Goal: Task Accomplishment & Management: Use online tool/utility

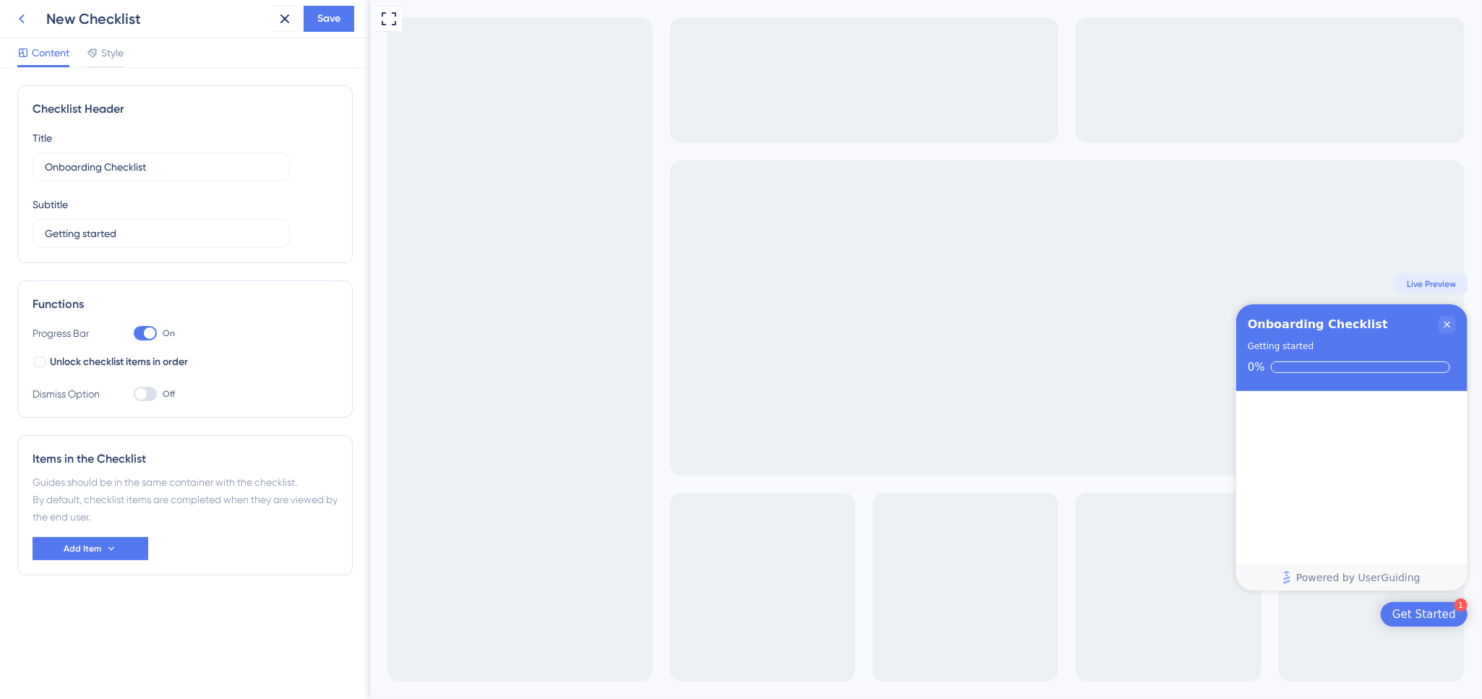
click at [13, 17] on icon at bounding box center [21, 18] width 17 height 17
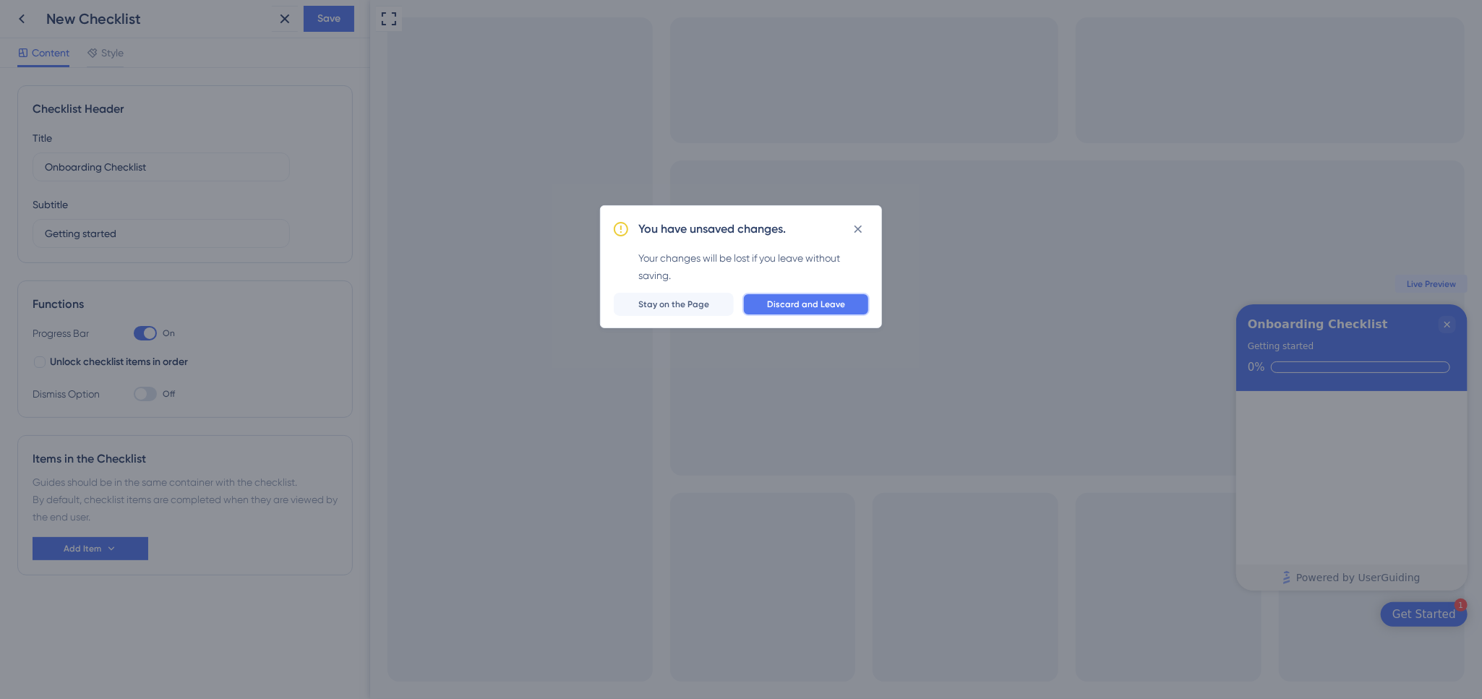
click at [797, 301] on span "Discard and Leave" at bounding box center [806, 305] width 78 height 12
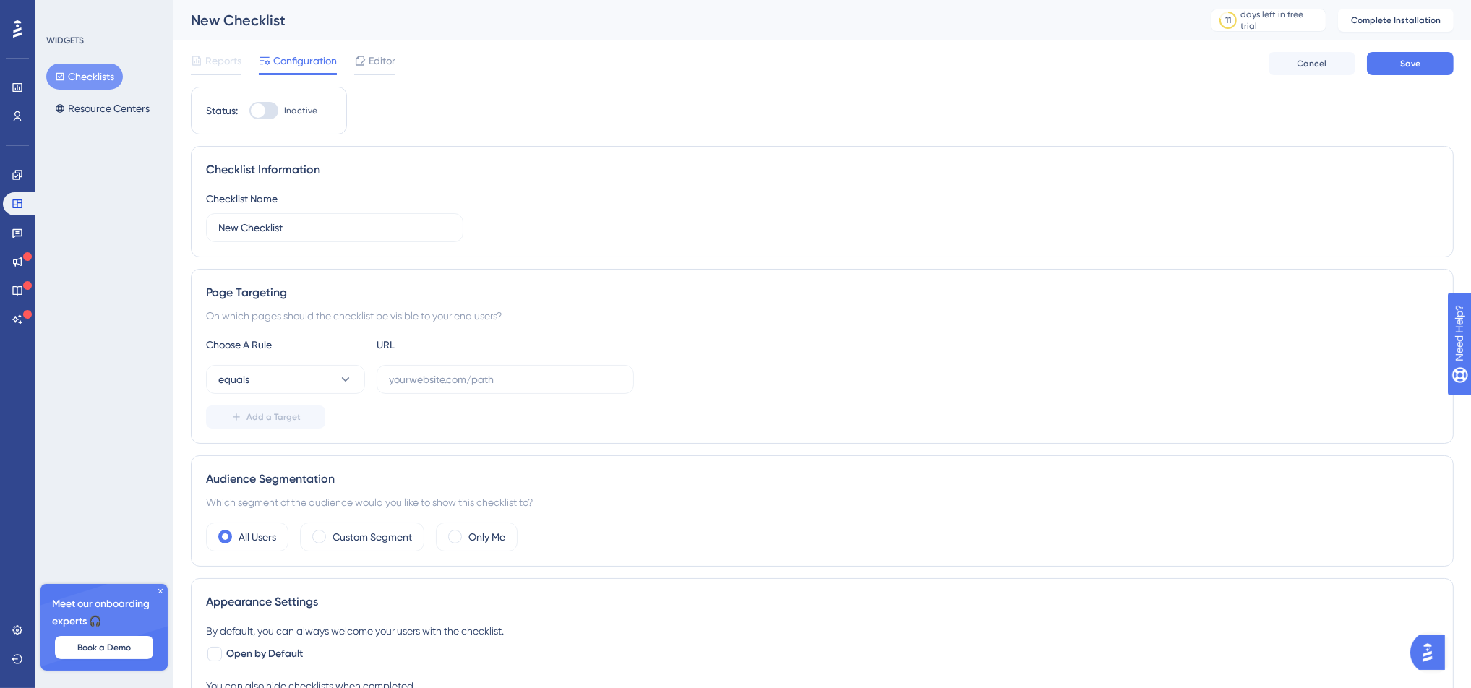
click at [16, 27] on icon at bounding box center [17, 29] width 9 height 19
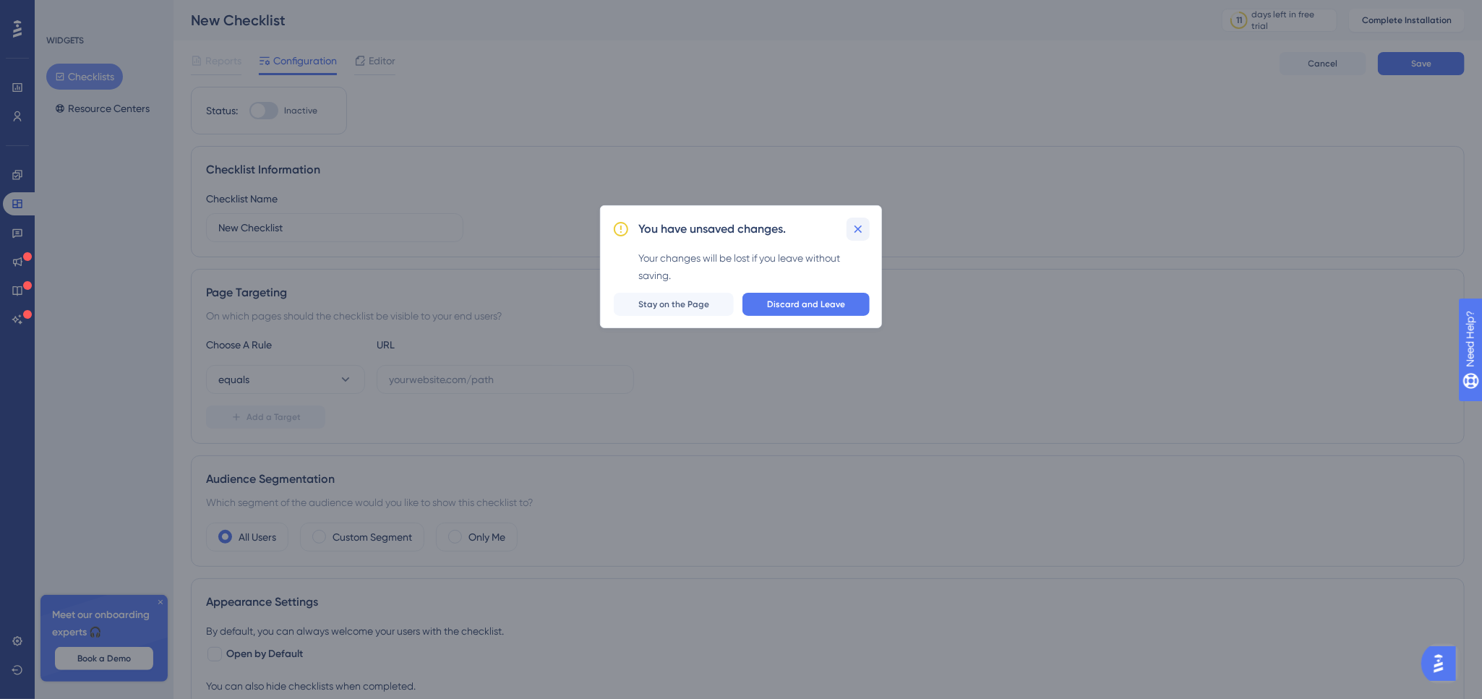
click at [863, 227] on icon at bounding box center [858, 229] width 14 height 14
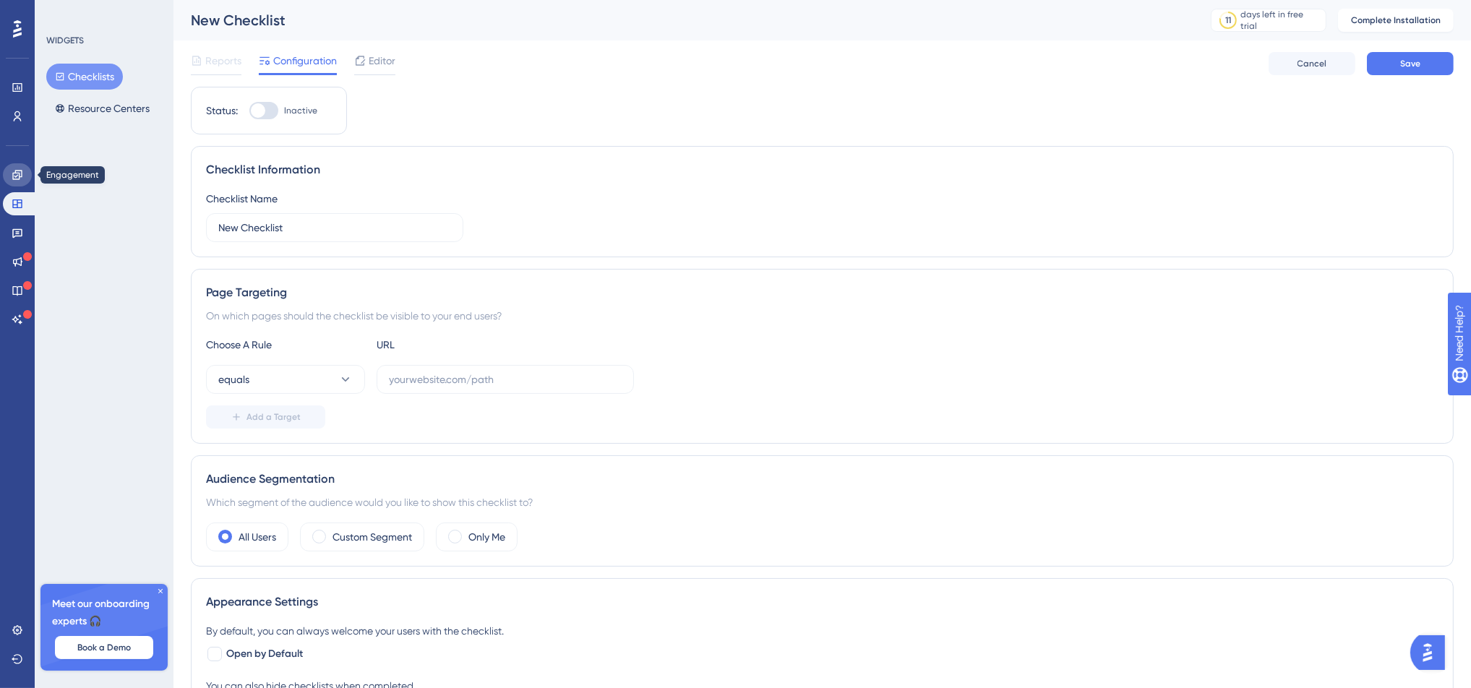
click at [16, 168] on link at bounding box center [17, 174] width 29 height 23
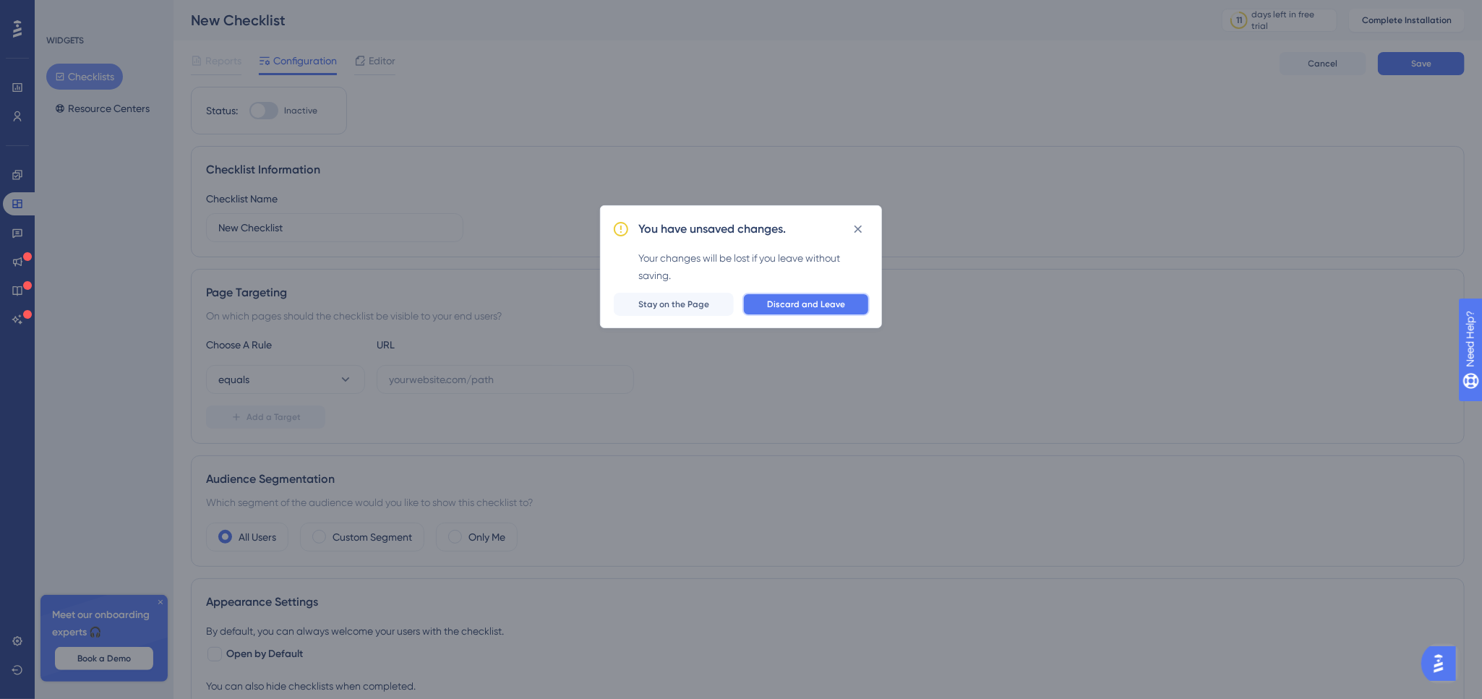
click at [820, 302] on span "Discard and Leave" at bounding box center [806, 305] width 78 height 12
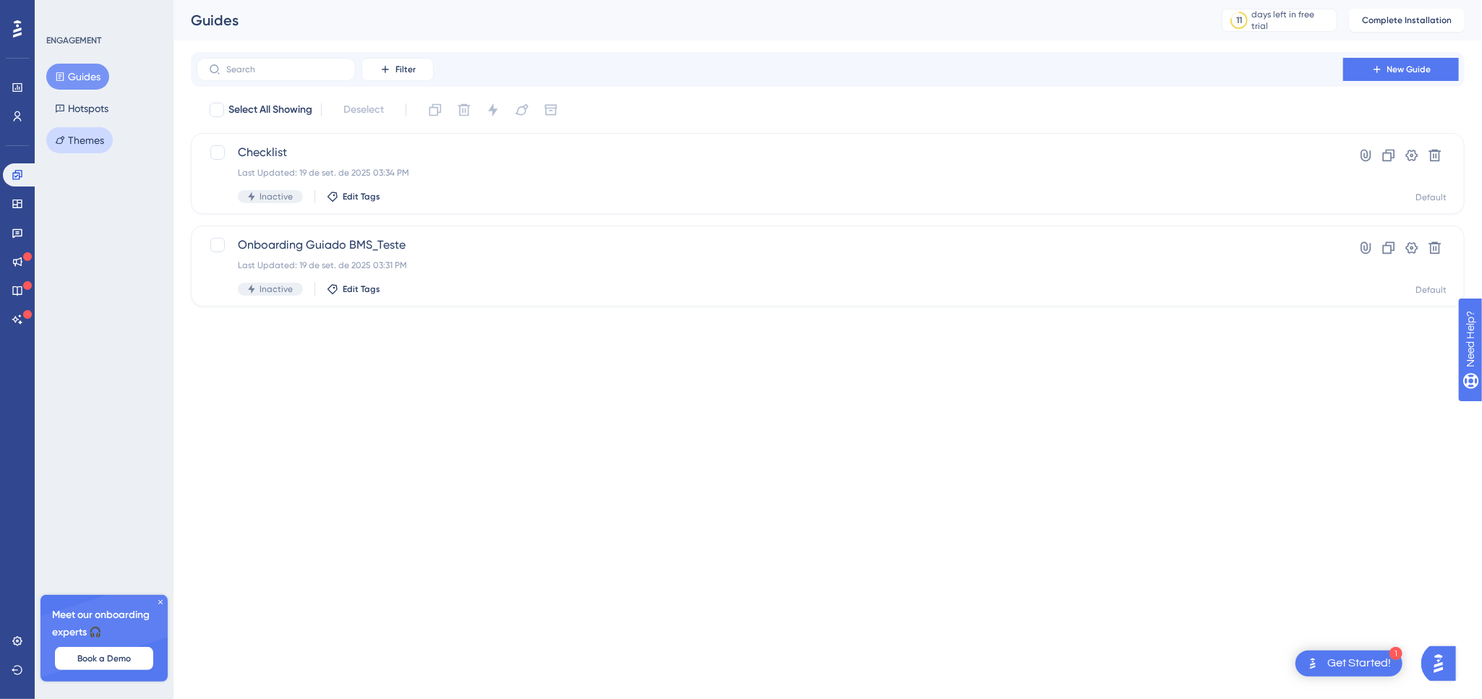
click at [87, 137] on button "Themes" at bounding box center [79, 140] width 67 height 26
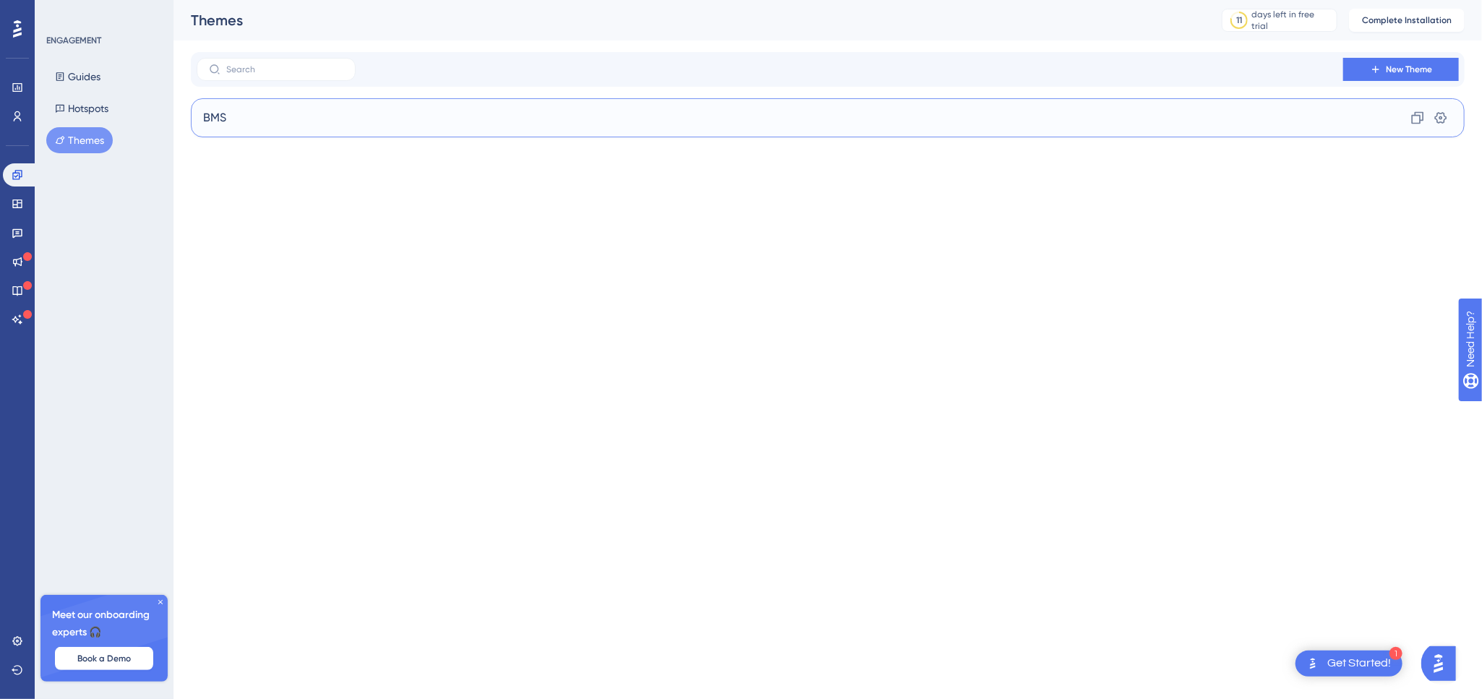
click at [294, 113] on div "BMS Clone Settings" at bounding box center [828, 117] width 1274 height 39
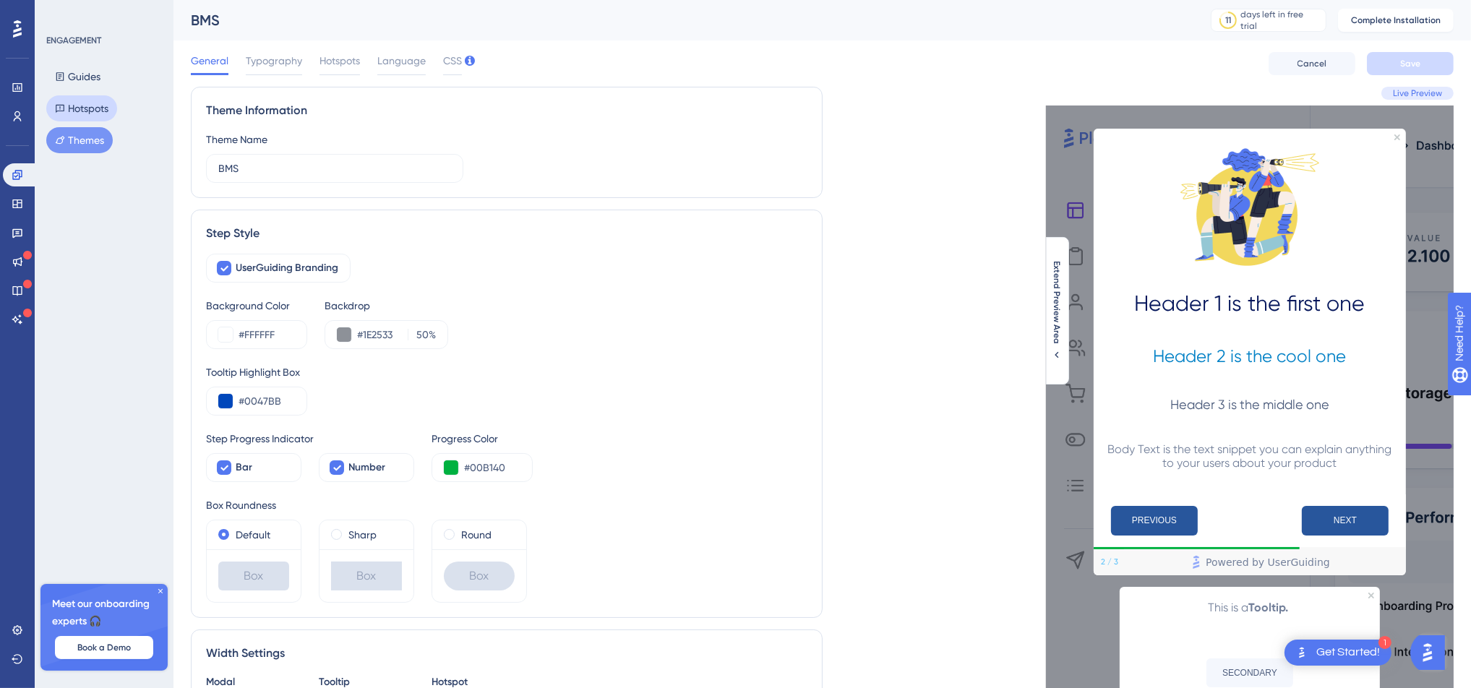
click at [88, 102] on button "Hotspots" at bounding box center [81, 108] width 71 height 26
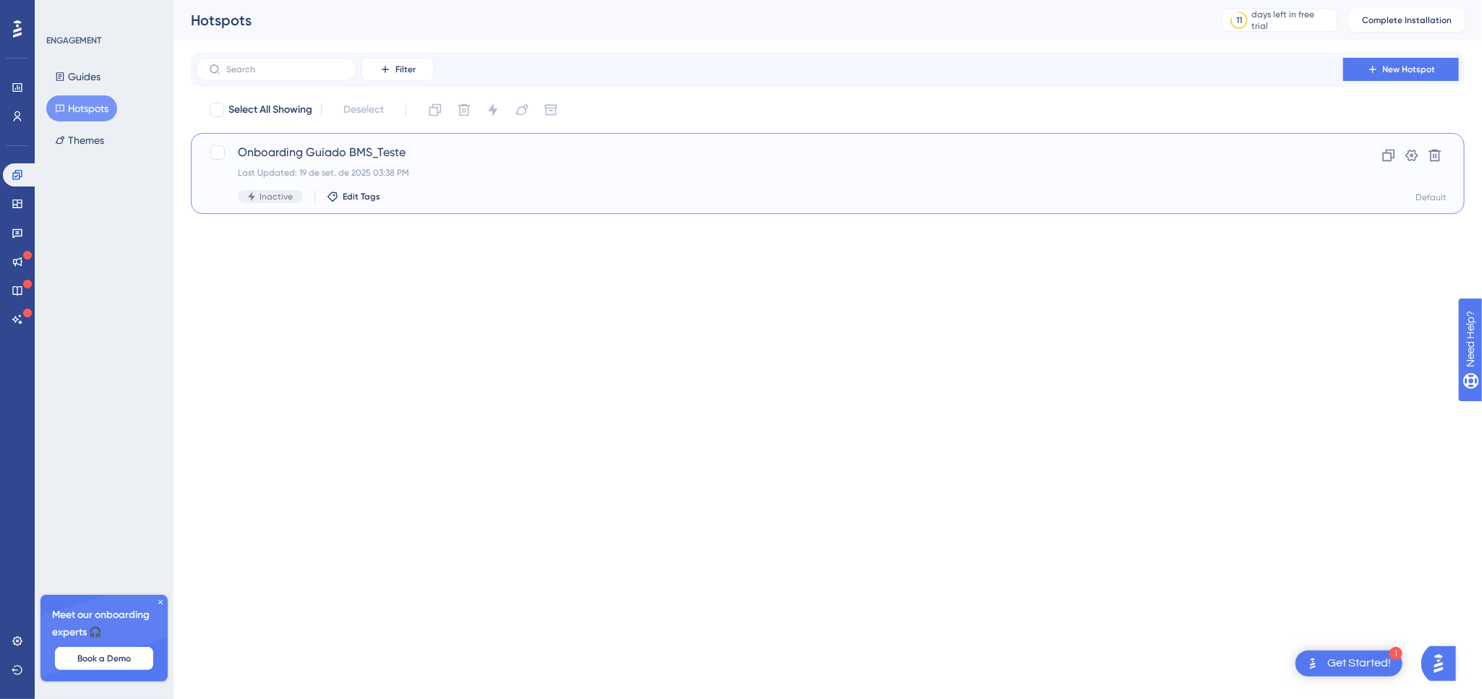
click at [350, 161] on span "Onboarding Guiado BMS_Teste" at bounding box center [770, 152] width 1064 height 17
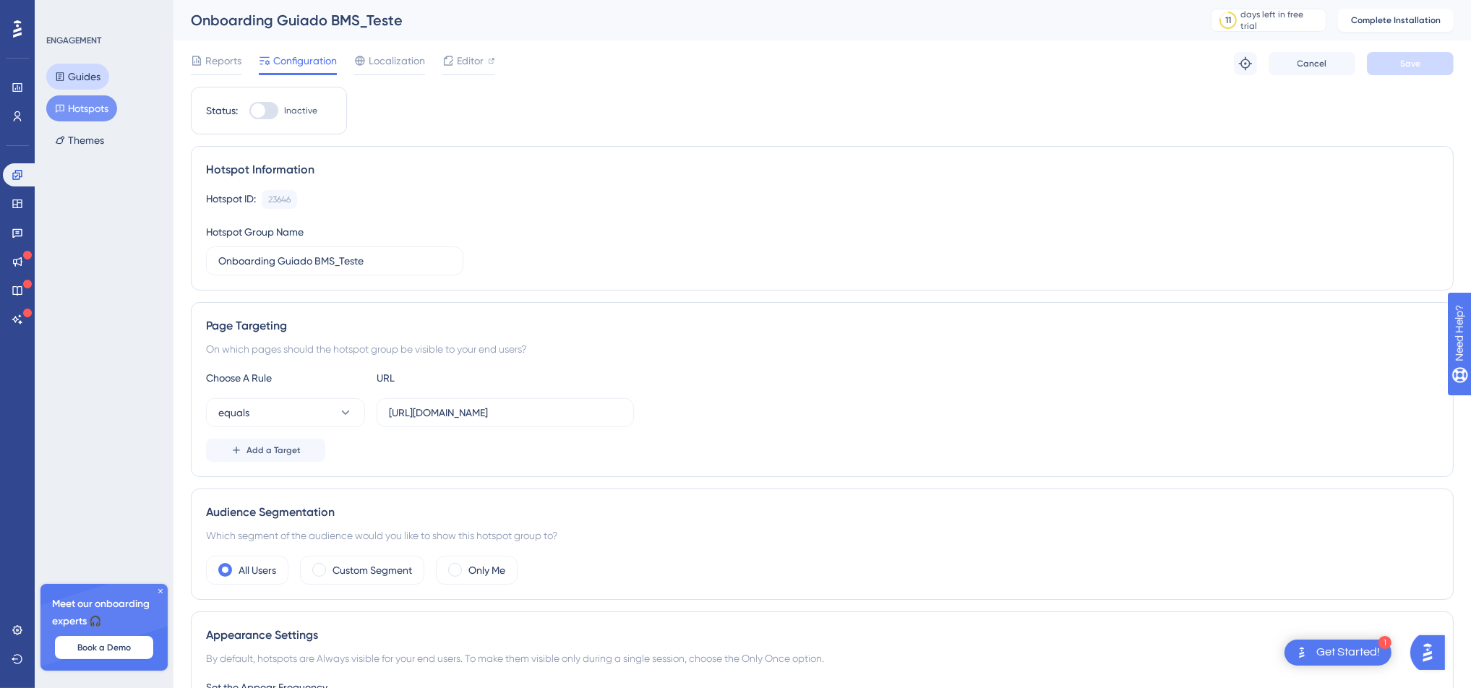
drag, startPoint x: 85, startPoint y: 71, endPoint x: 153, endPoint y: 70, distance: 68.0
click at [85, 72] on button "Guides" at bounding box center [77, 77] width 63 height 26
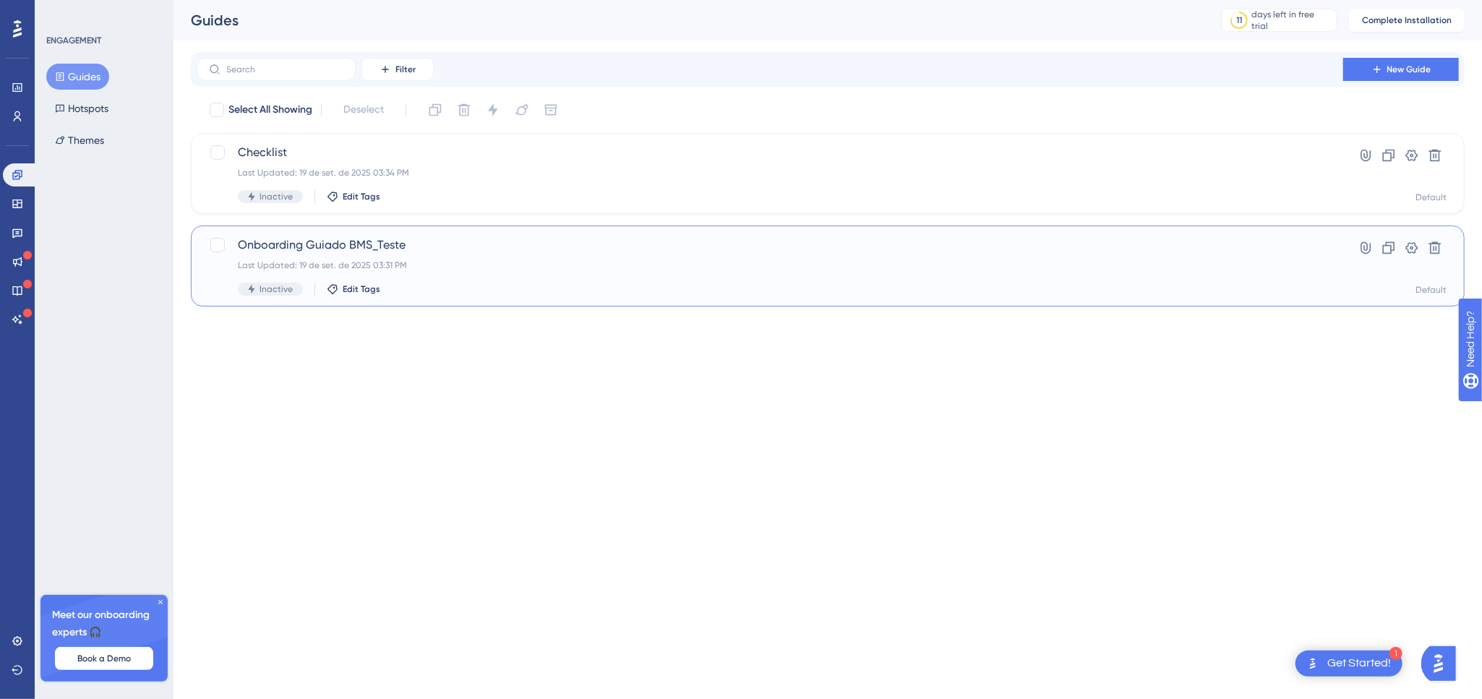
click at [420, 253] on span "Onboarding Guiado BMS_Teste" at bounding box center [770, 244] width 1064 height 17
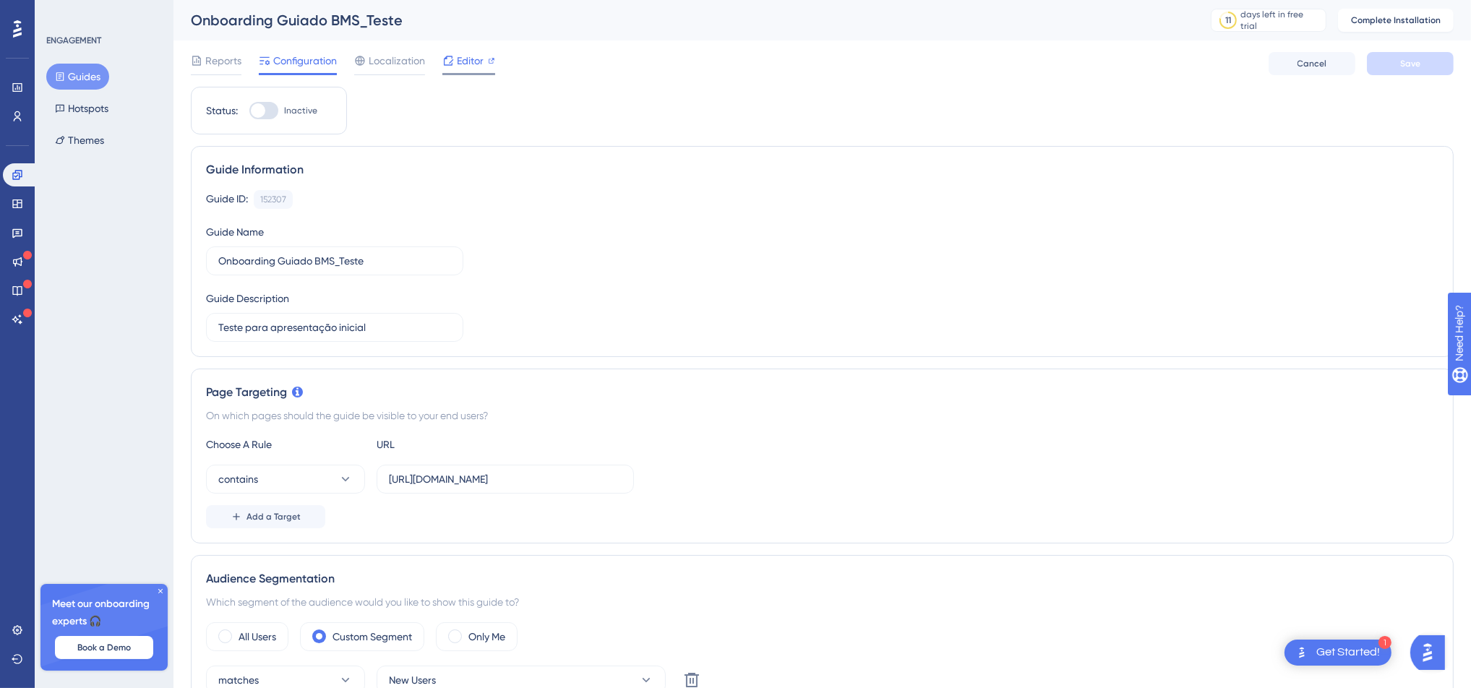
click at [468, 61] on span "Editor" at bounding box center [470, 60] width 27 height 17
click at [75, 111] on button "Hotspots" at bounding box center [81, 108] width 71 height 26
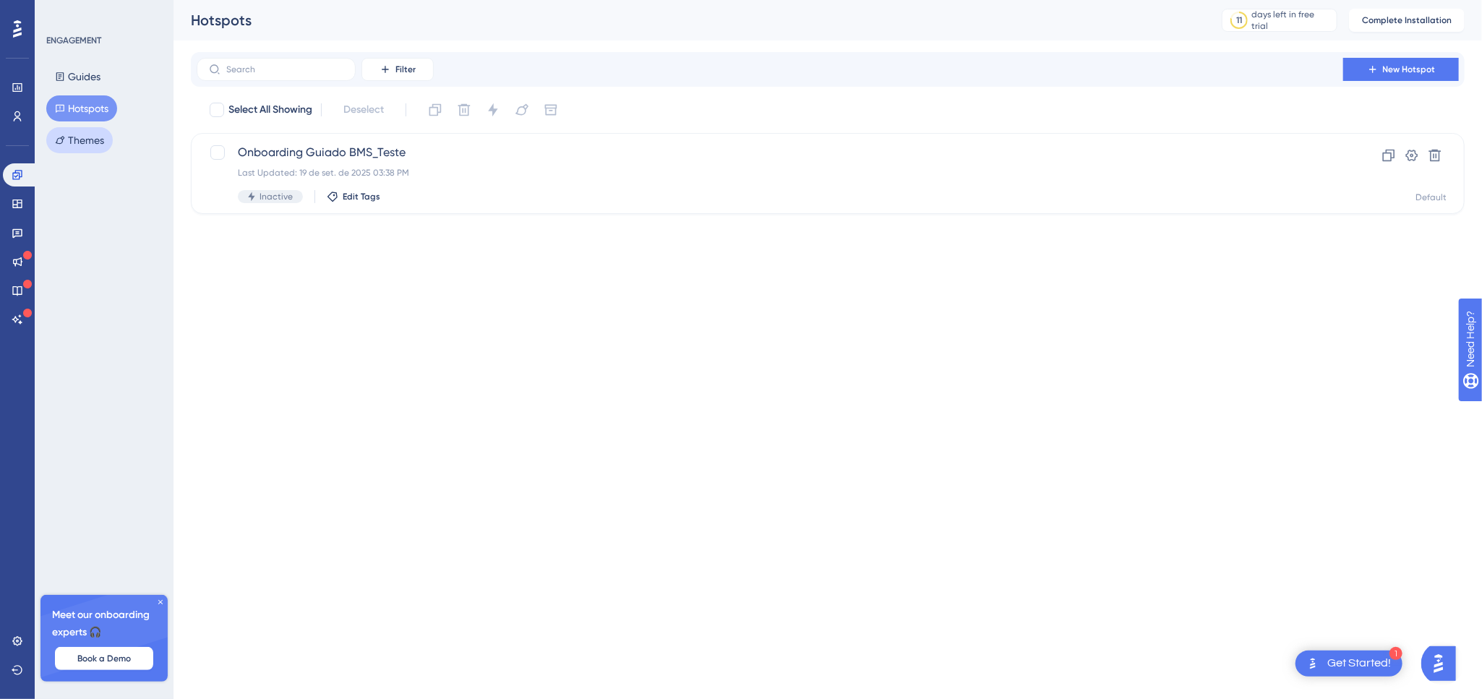
click at [82, 141] on button "Themes" at bounding box center [79, 140] width 67 height 26
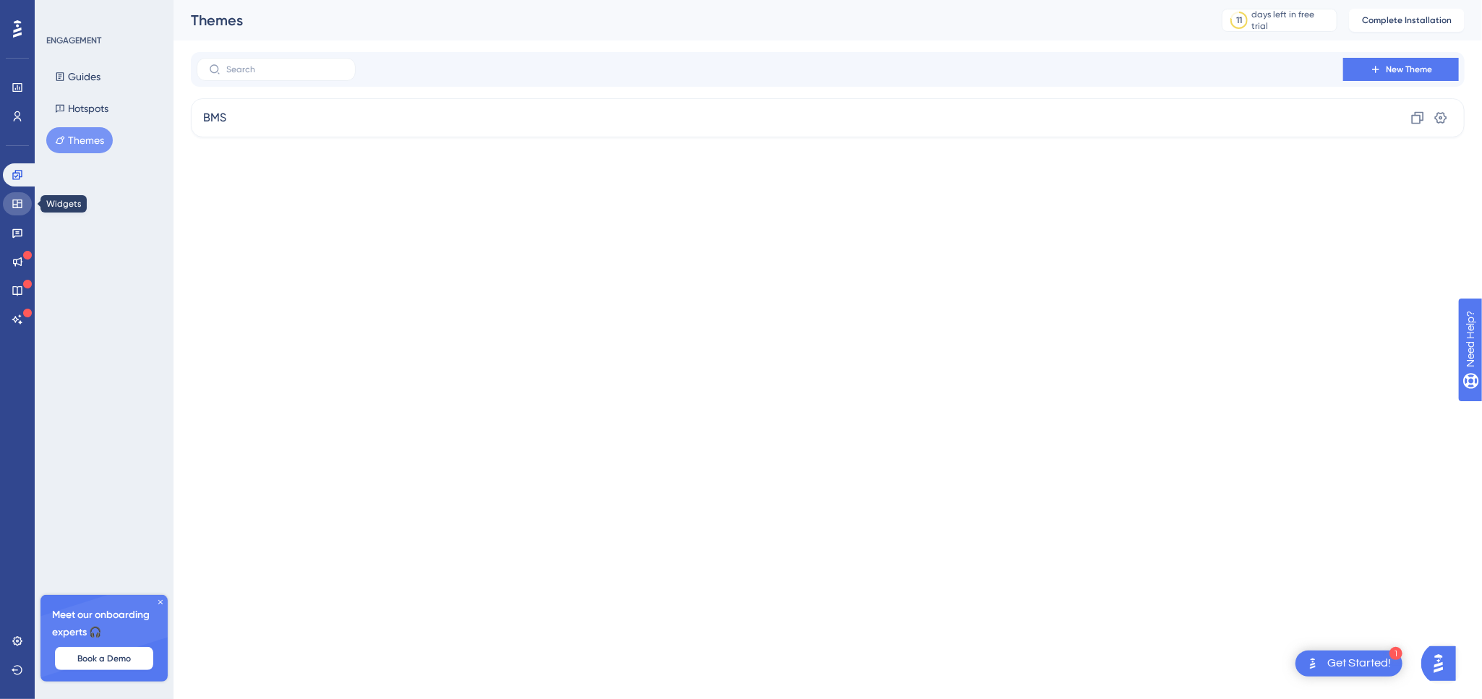
click at [14, 206] on icon at bounding box center [18, 204] width 12 height 12
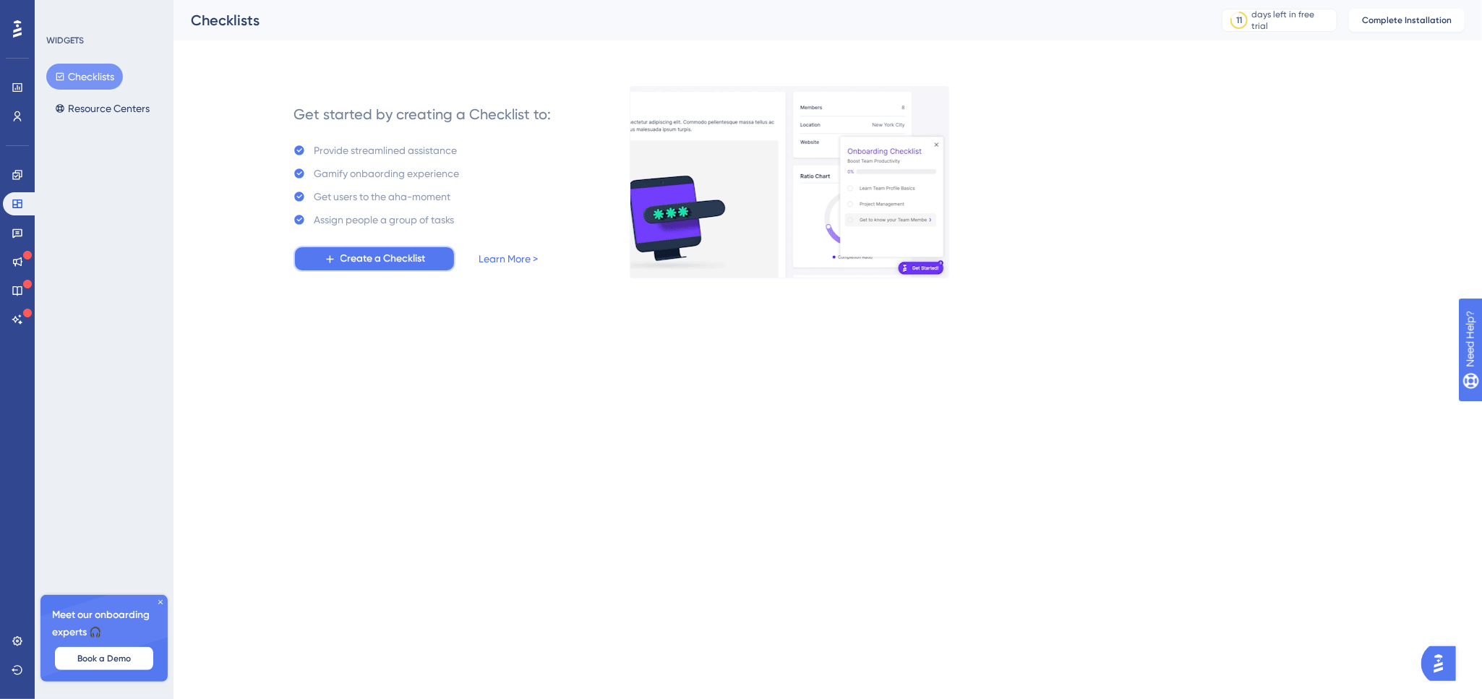
click at [341, 255] on span "Create a Checklist" at bounding box center [383, 258] width 85 height 17
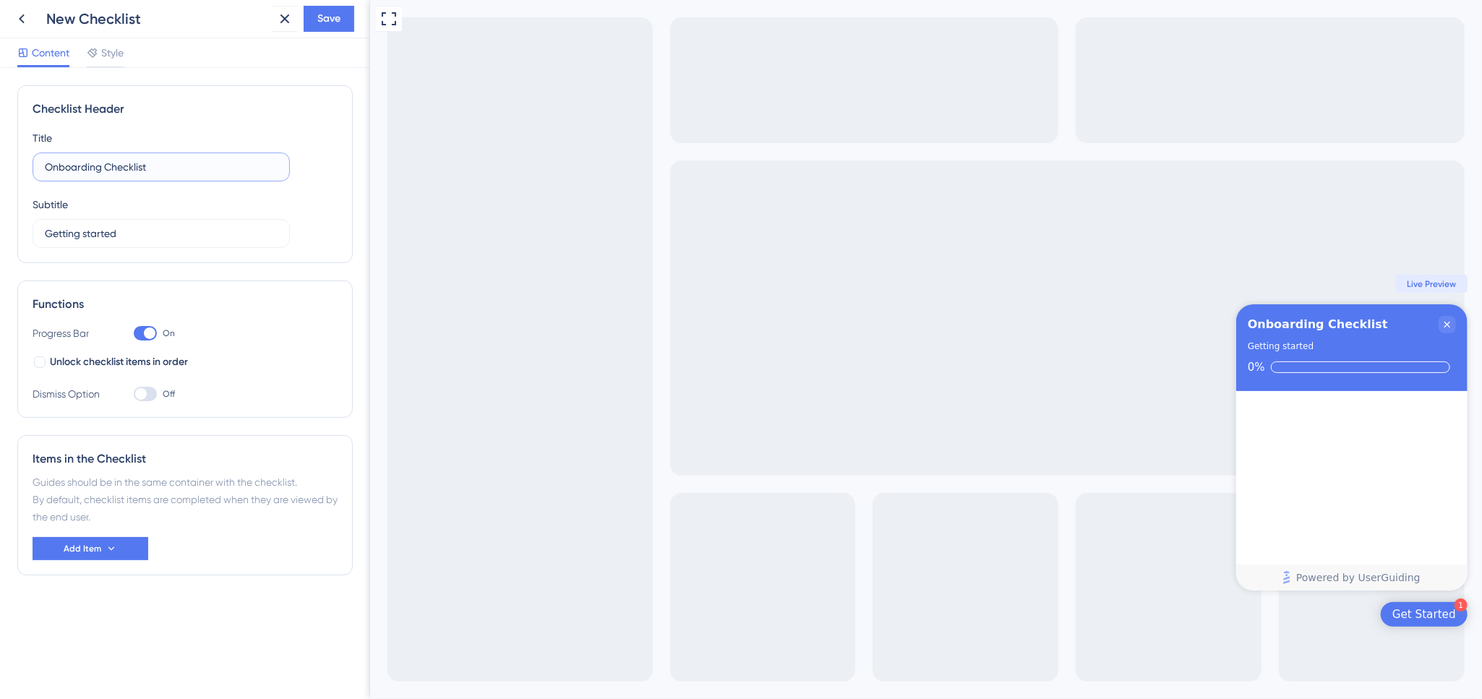
click at [121, 171] on input "Onboarding Checklist" at bounding box center [161, 167] width 233 height 16
click at [122, 548] on button "Add Item" at bounding box center [91, 548] width 116 height 23
click at [87, 588] on div "Guide Guide" at bounding box center [91, 590] width 74 height 29
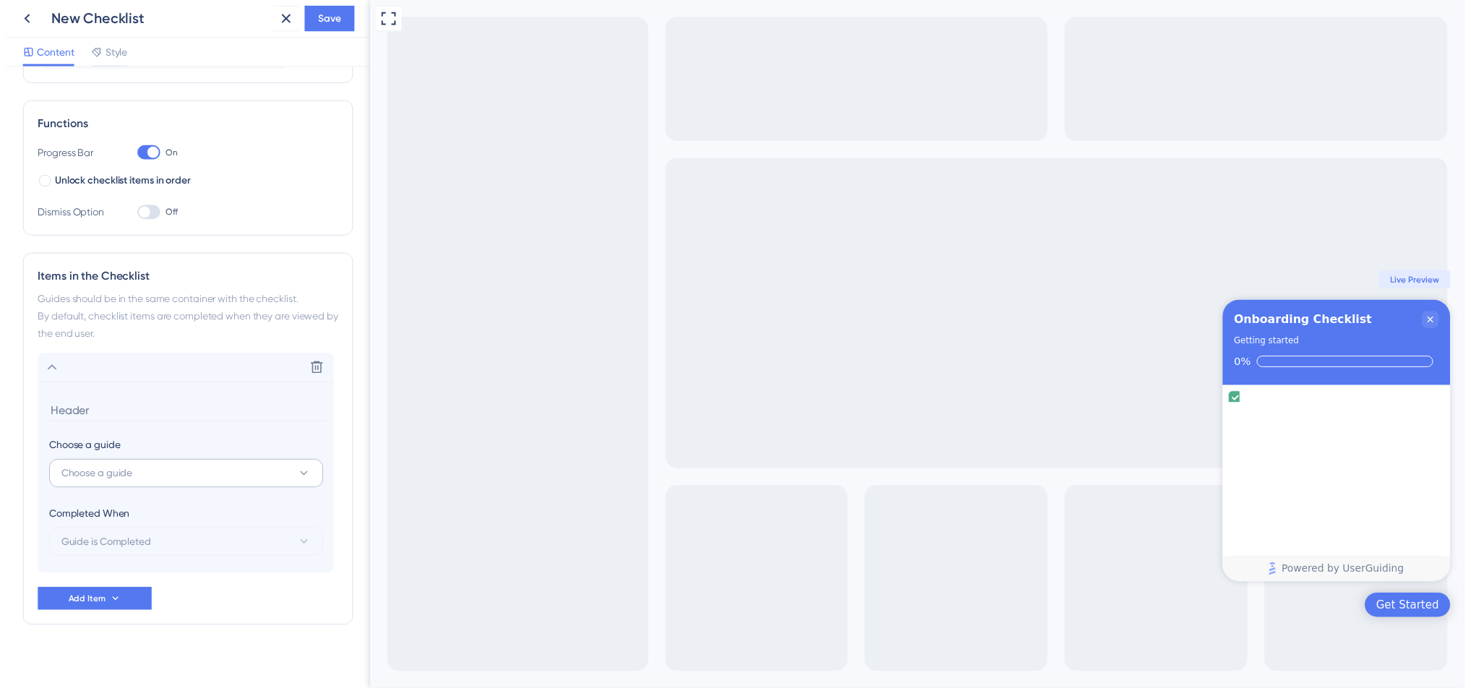
scroll to position [188, 0]
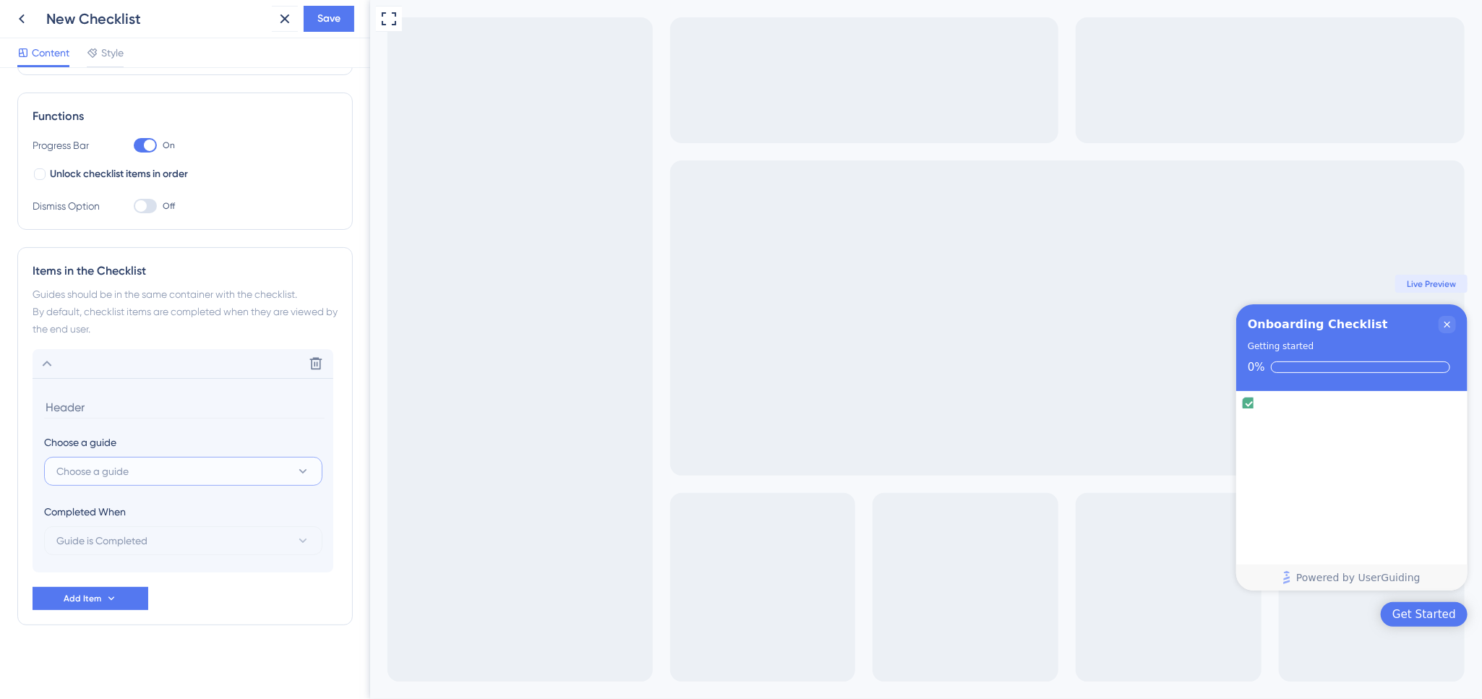
click at [159, 470] on button "Choose a guide" at bounding box center [183, 471] width 278 height 29
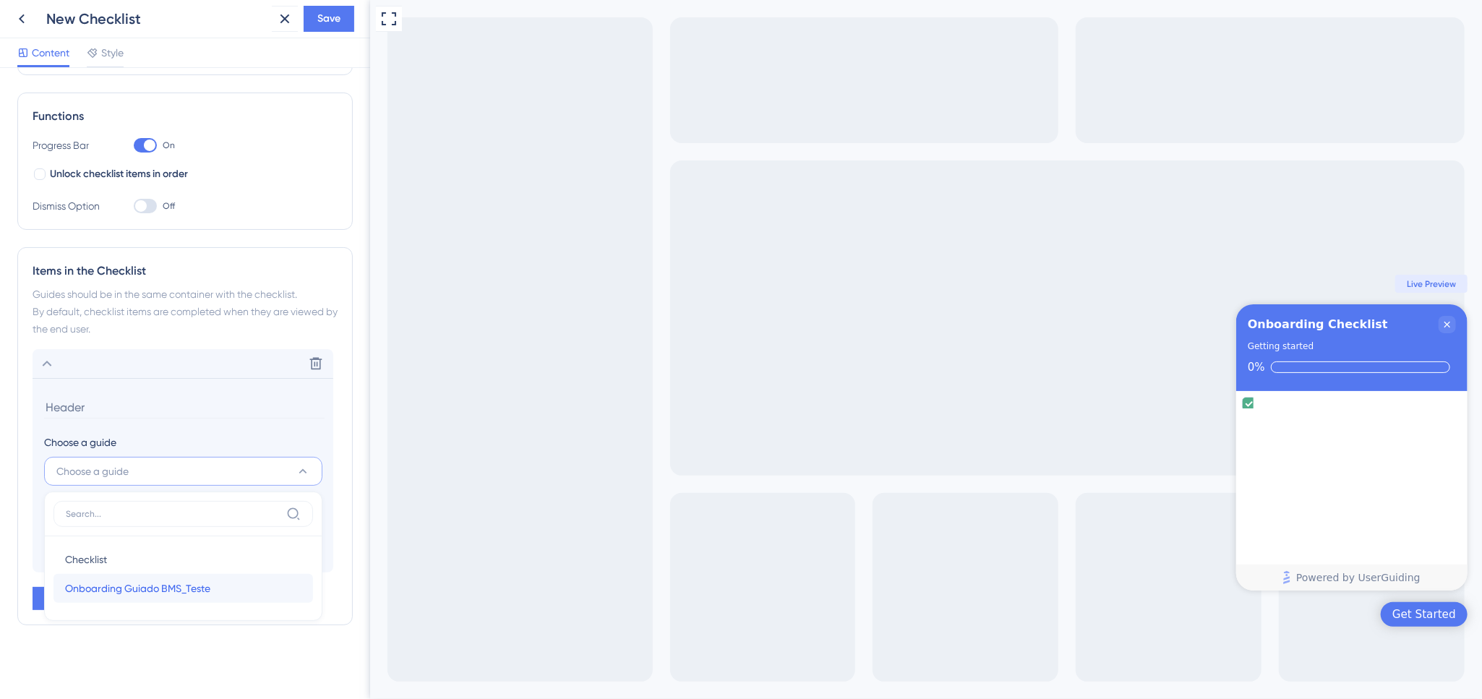
click at [176, 590] on span "Onboarding Guiado BMS_Teste" at bounding box center [137, 588] width 145 height 17
type input "Onboarding Guiado BMS_Teste"
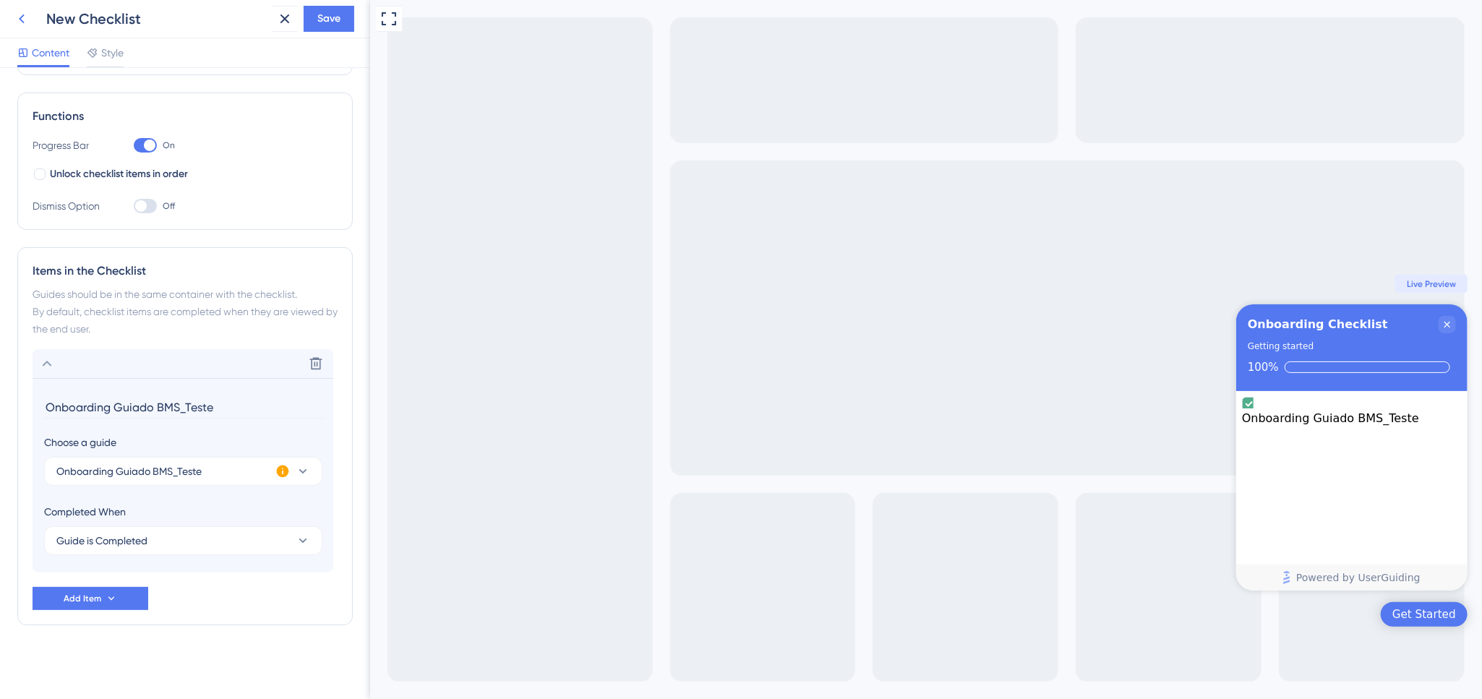
click at [17, 18] on icon at bounding box center [21, 18] width 17 height 17
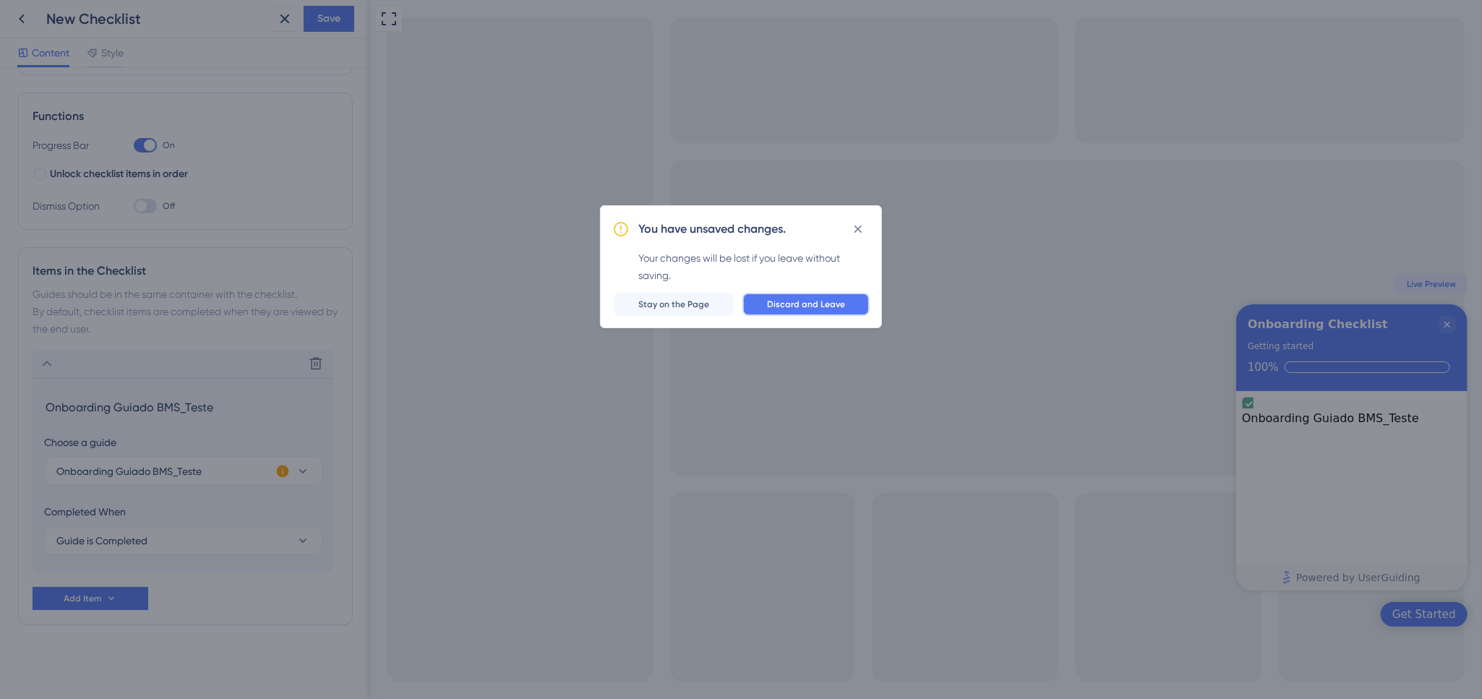
click at [850, 304] on button "Discard and Leave" at bounding box center [806, 304] width 127 height 23
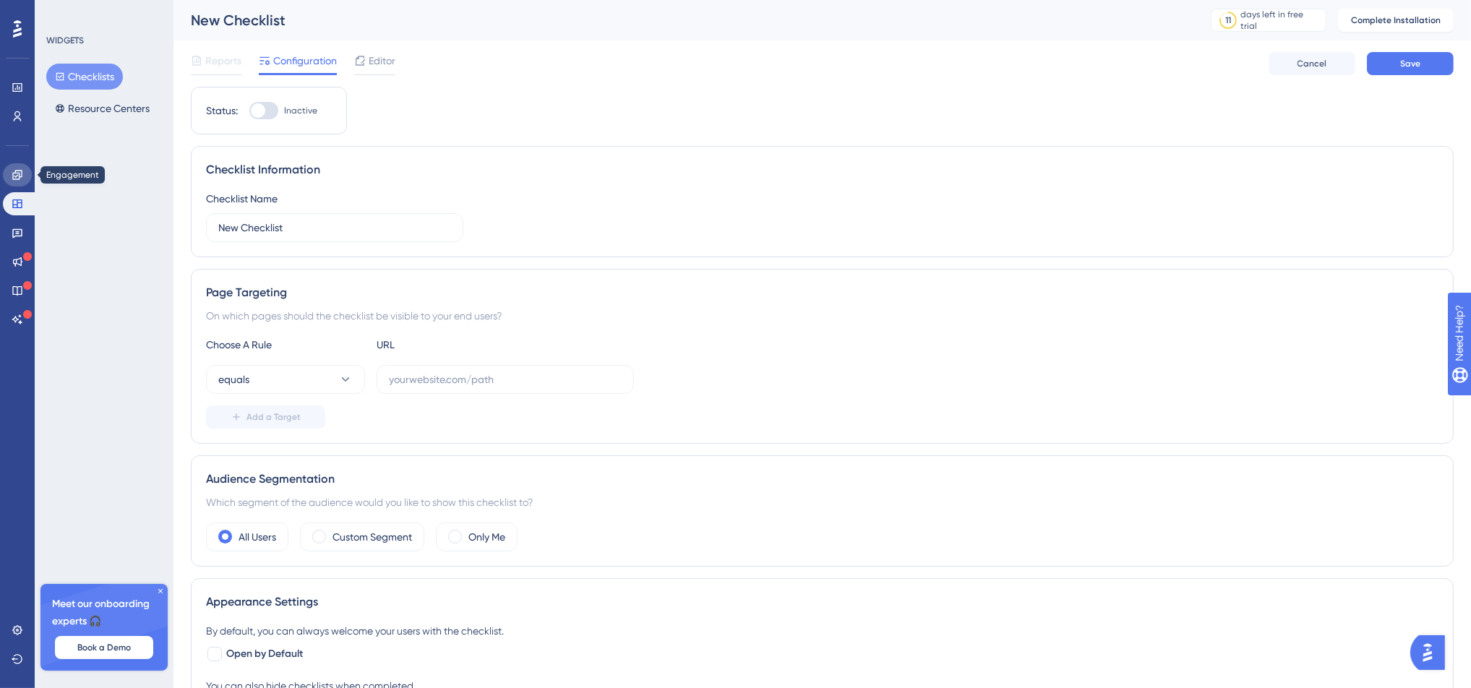
click at [18, 171] on icon at bounding box center [18, 175] width 12 height 12
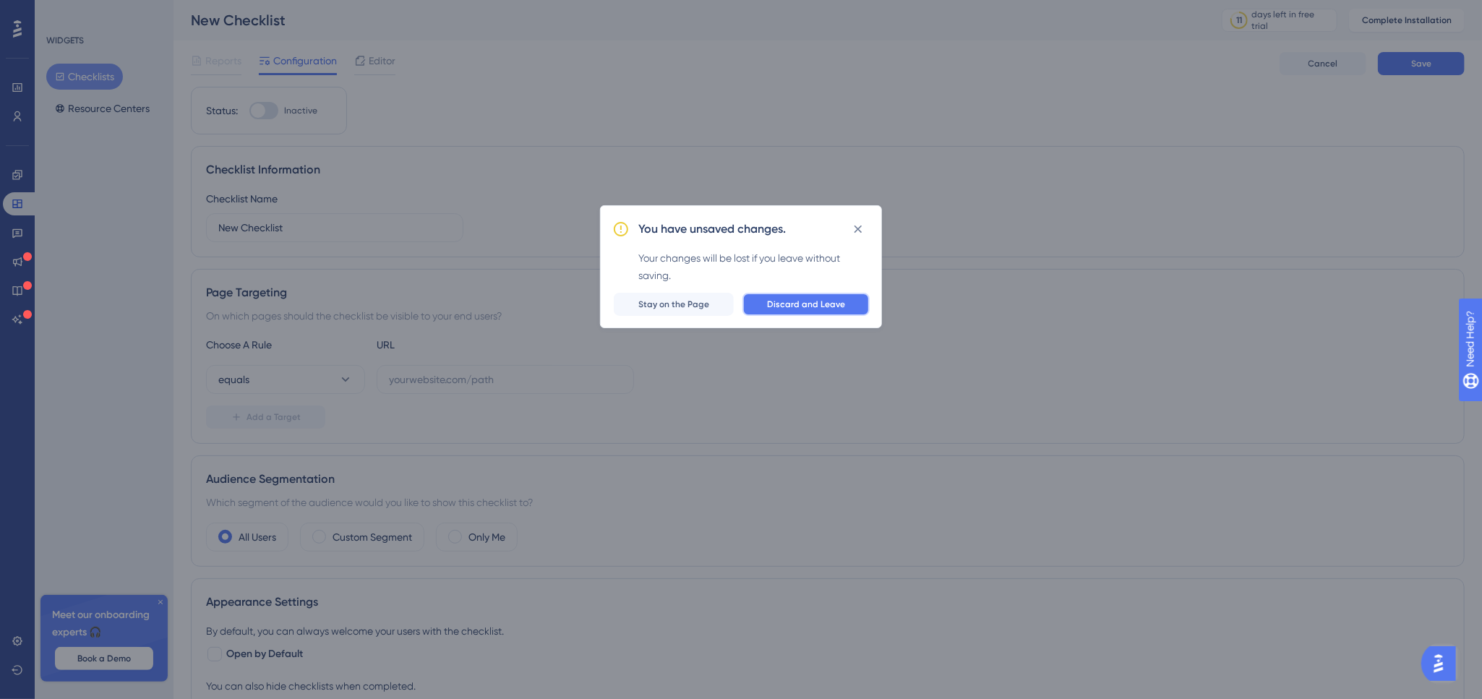
click at [781, 305] on span "Discard and Leave" at bounding box center [806, 305] width 78 height 12
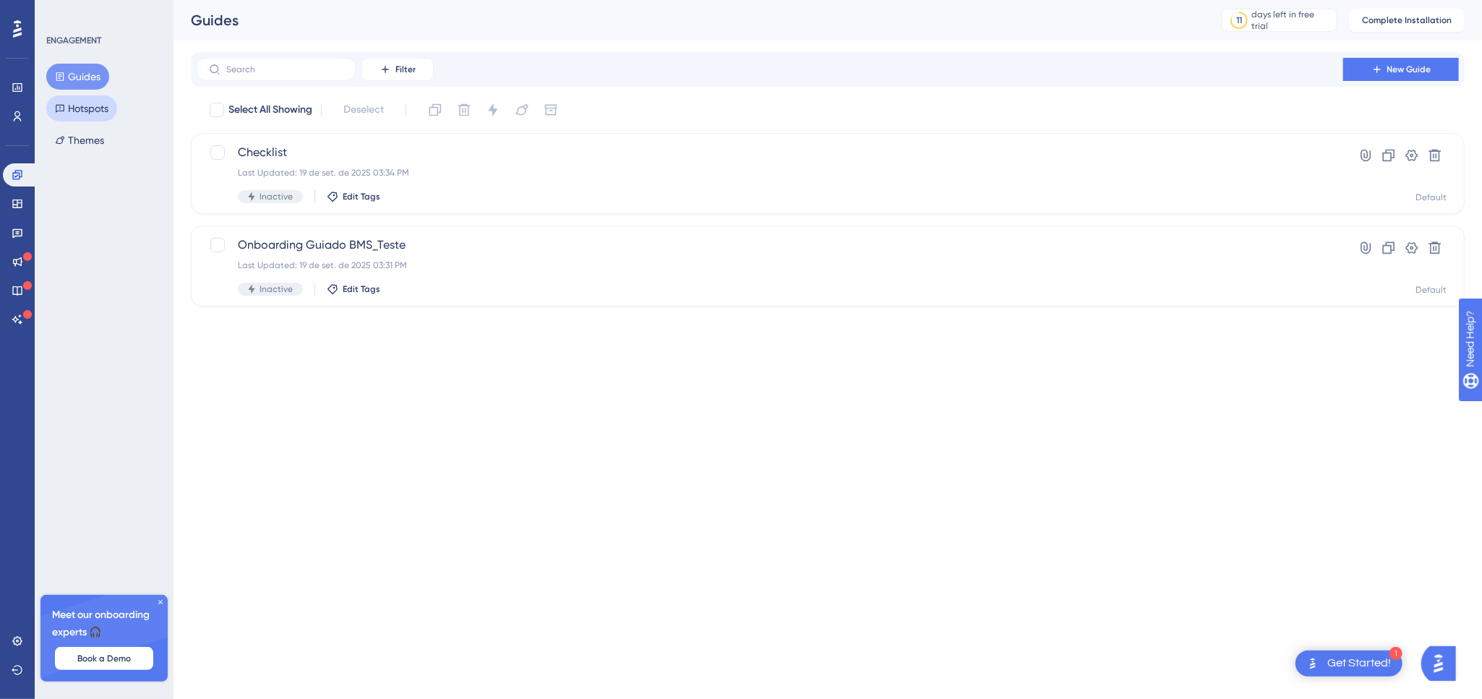
click at [77, 103] on button "Hotspots" at bounding box center [81, 108] width 71 height 26
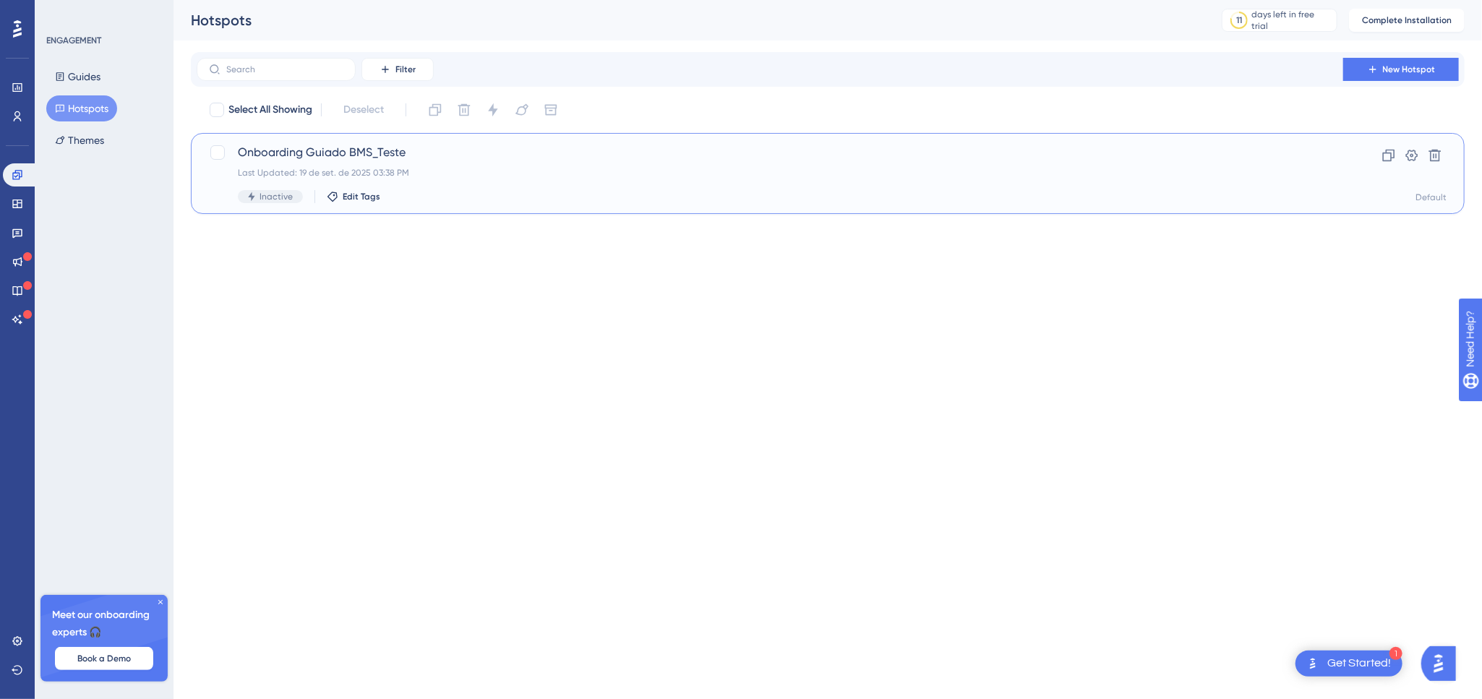
click at [315, 159] on span "Onboarding Guiado BMS_Teste" at bounding box center [770, 152] width 1064 height 17
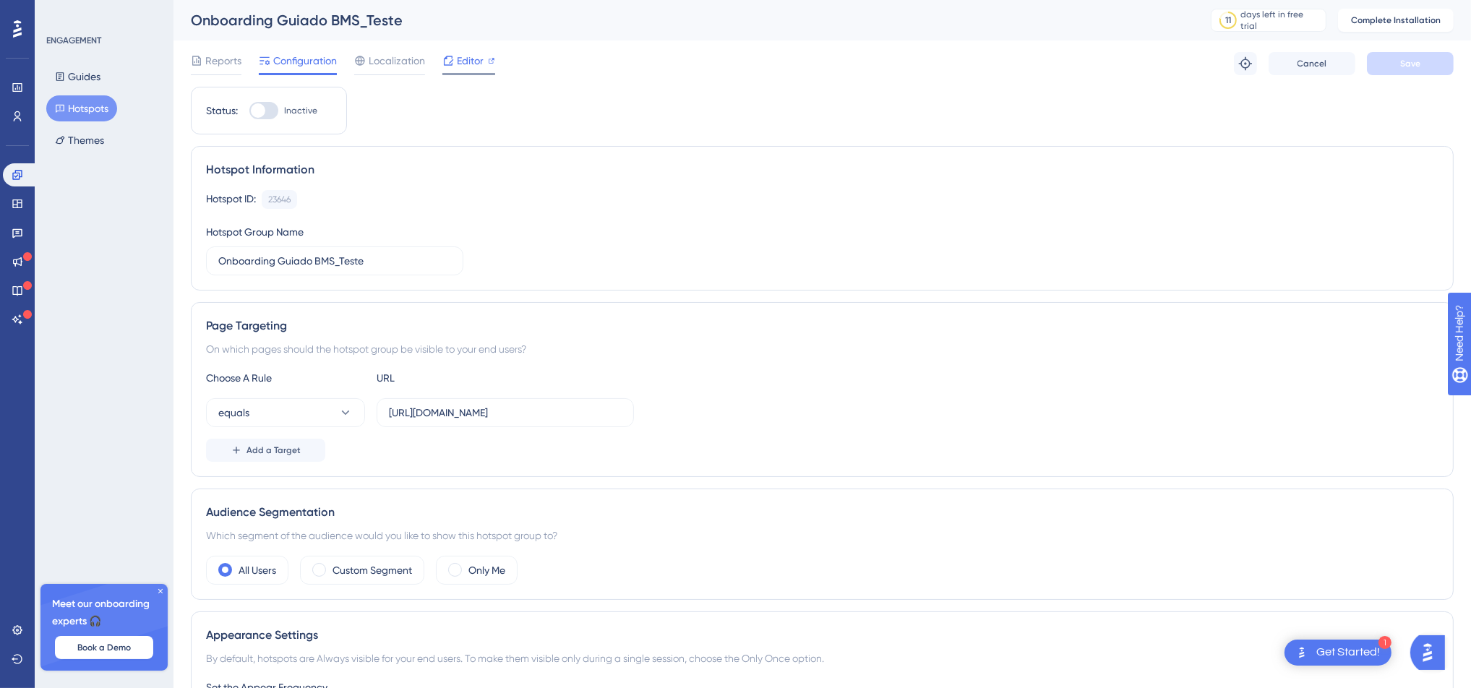
click at [466, 58] on span "Editor" at bounding box center [470, 60] width 27 height 17
